Goal: Task Accomplishment & Management: Use online tool/utility

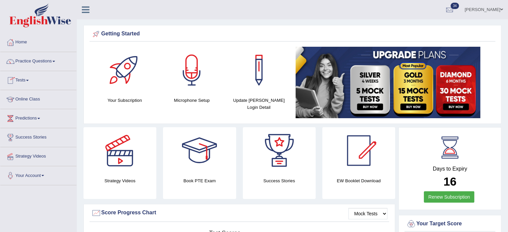
click at [28, 80] on link "Tests" at bounding box center [38, 79] width 76 height 17
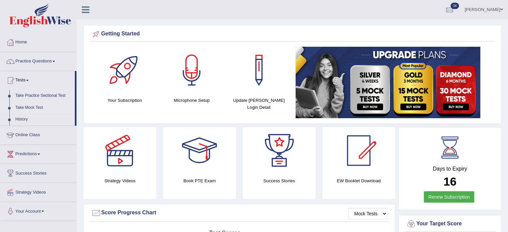
click at [34, 104] on link "Take Mock Test" at bounding box center [43, 108] width 62 height 12
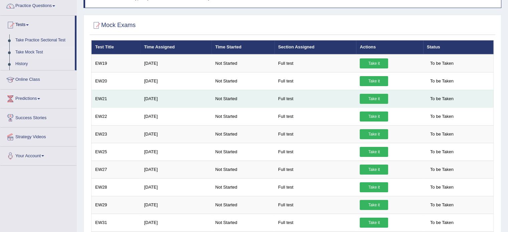
scroll to position [57, 0]
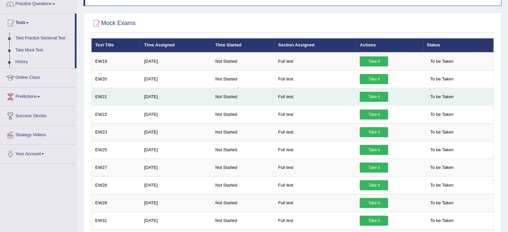
drag, startPoint x: 343, startPoint y: 124, endPoint x: 315, endPoint y: 97, distance: 38.3
click at [315, 97] on td "Full test" at bounding box center [316, 97] width 82 height 18
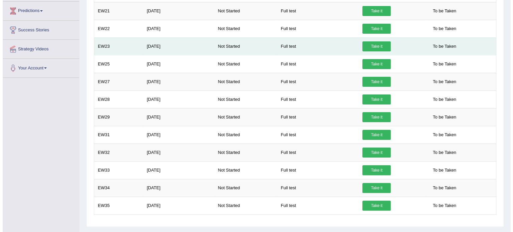
scroll to position [143, 0]
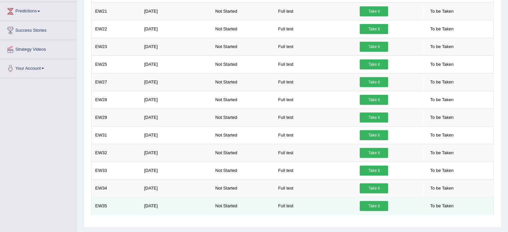
click at [370, 201] on link "Take it" at bounding box center [374, 206] width 28 height 10
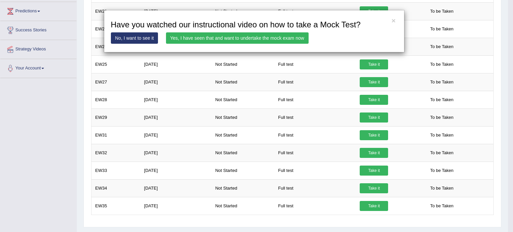
click at [257, 36] on link "Yes, I have seen that and want to undertake the mock exam now" at bounding box center [237, 37] width 143 height 11
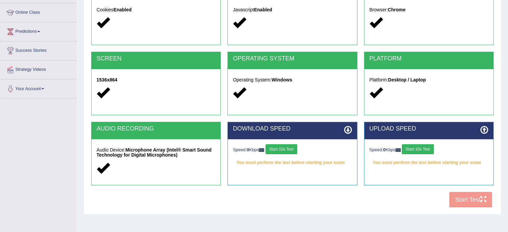
scroll to position [119, 0]
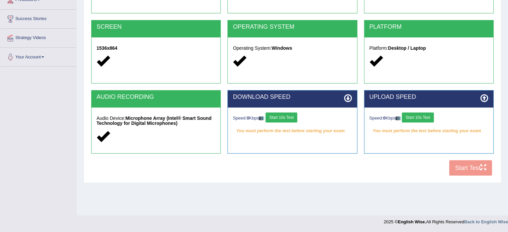
click at [287, 119] on button "Start 10s Test" at bounding box center [282, 118] width 32 height 10
click at [421, 114] on button "Start 10s Test" at bounding box center [418, 118] width 32 height 10
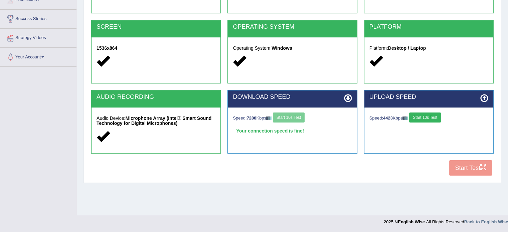
click at [433, 120] on button "Start 10s Test" at bounding box center [425, 118] width 32 height 10
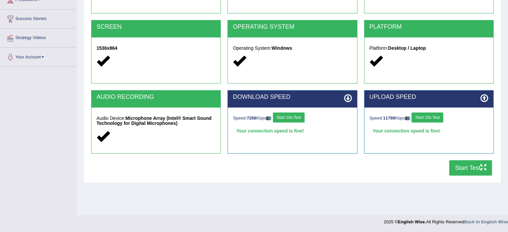
click at [476, 167] on button "Start Test" at bounding box center [470, 167] width 43 height 15
